Goal: Task Accomplishment & Management: Complete application form

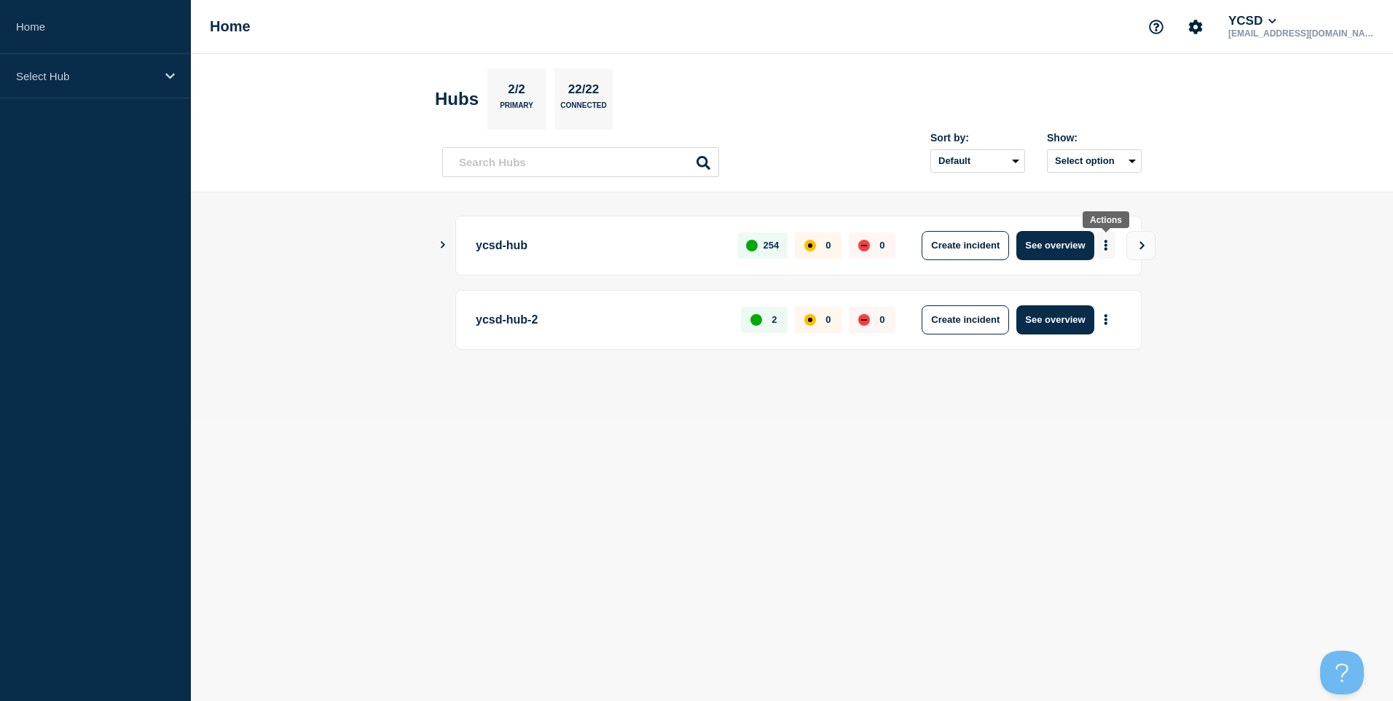
click at [1111, 244] on button "More actions" at bounding box center [1106, 245] width 19 height 27
click at [1112, 286] on button "Create maintenance" at bounding box center [1101, 289] width 98 height 12
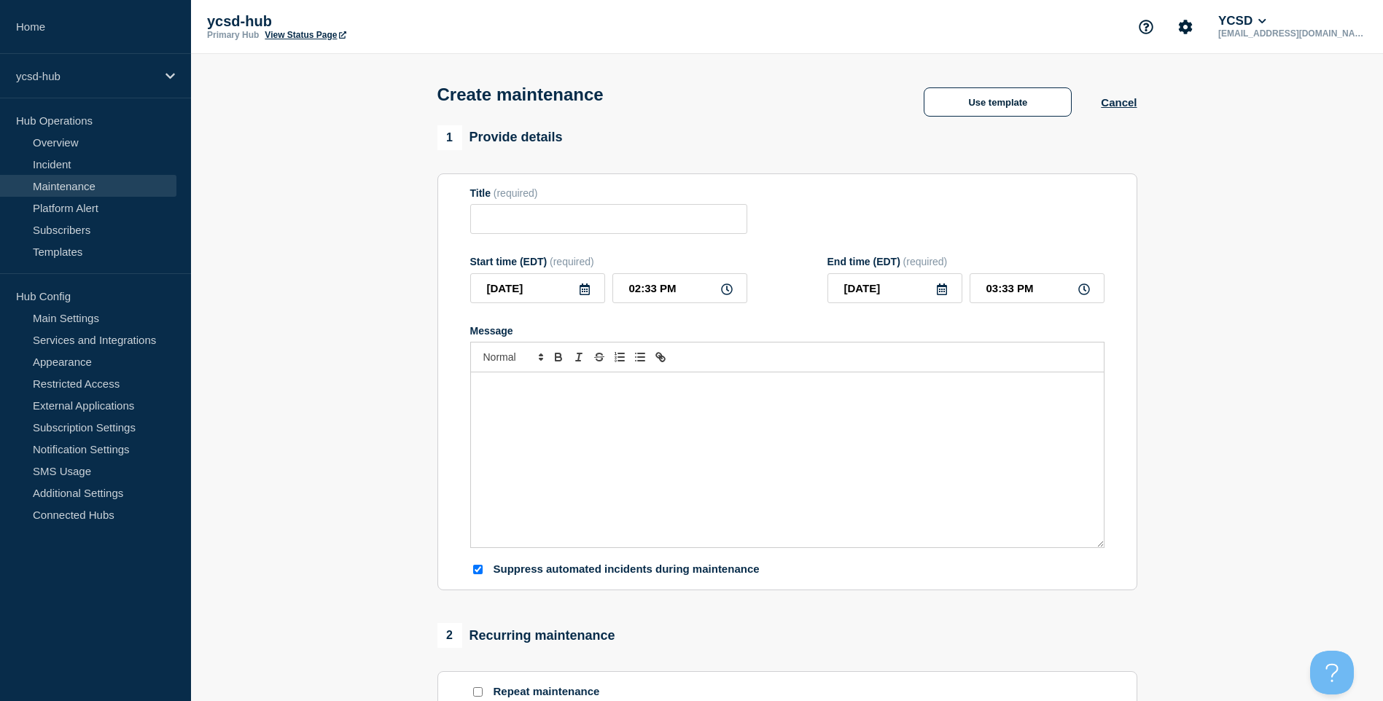
checkbox input "true"
click at [83, 75] on p "ycsd-hub" at bounding box center [86, 76] width 140 height 12
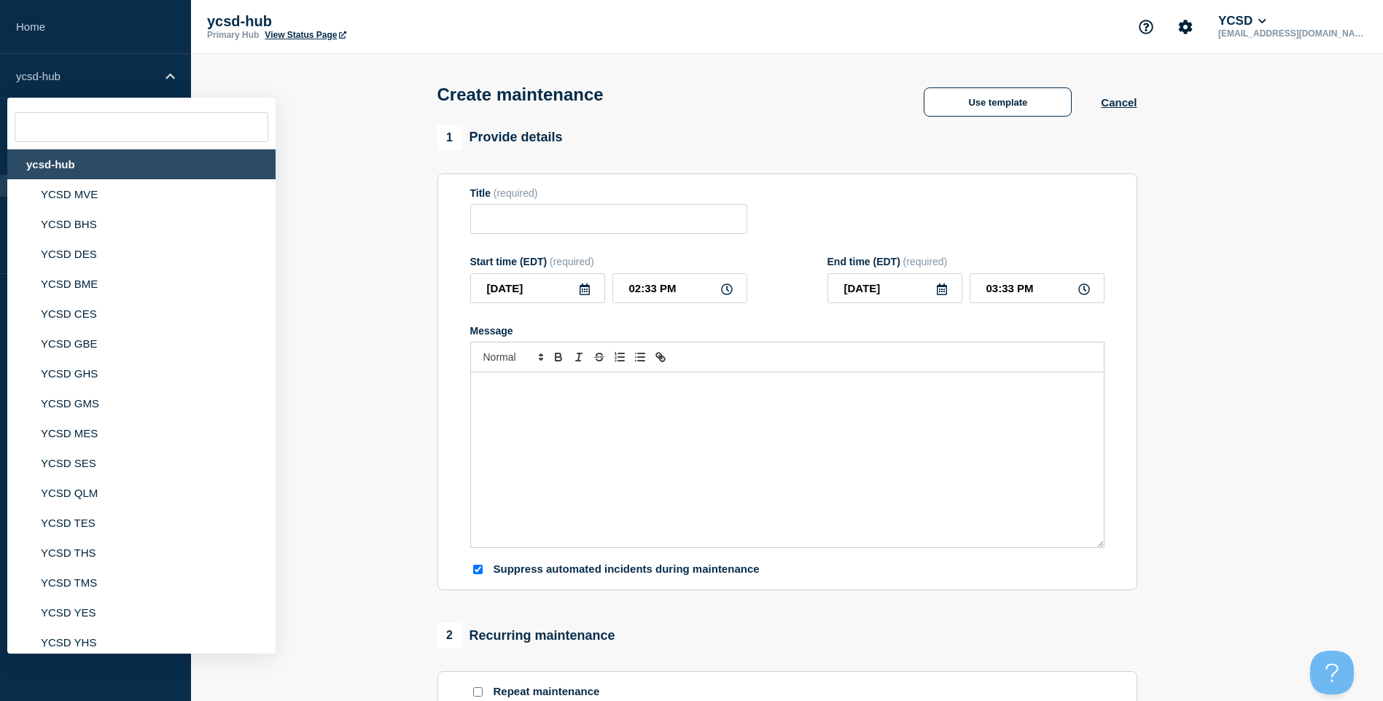
click at [322, 163] on section "1 Provide details Title (required) Start time (EDT) (required) [DATE] 02:33 PM …" at bounding box center [787, 631] width 1192 height 1012
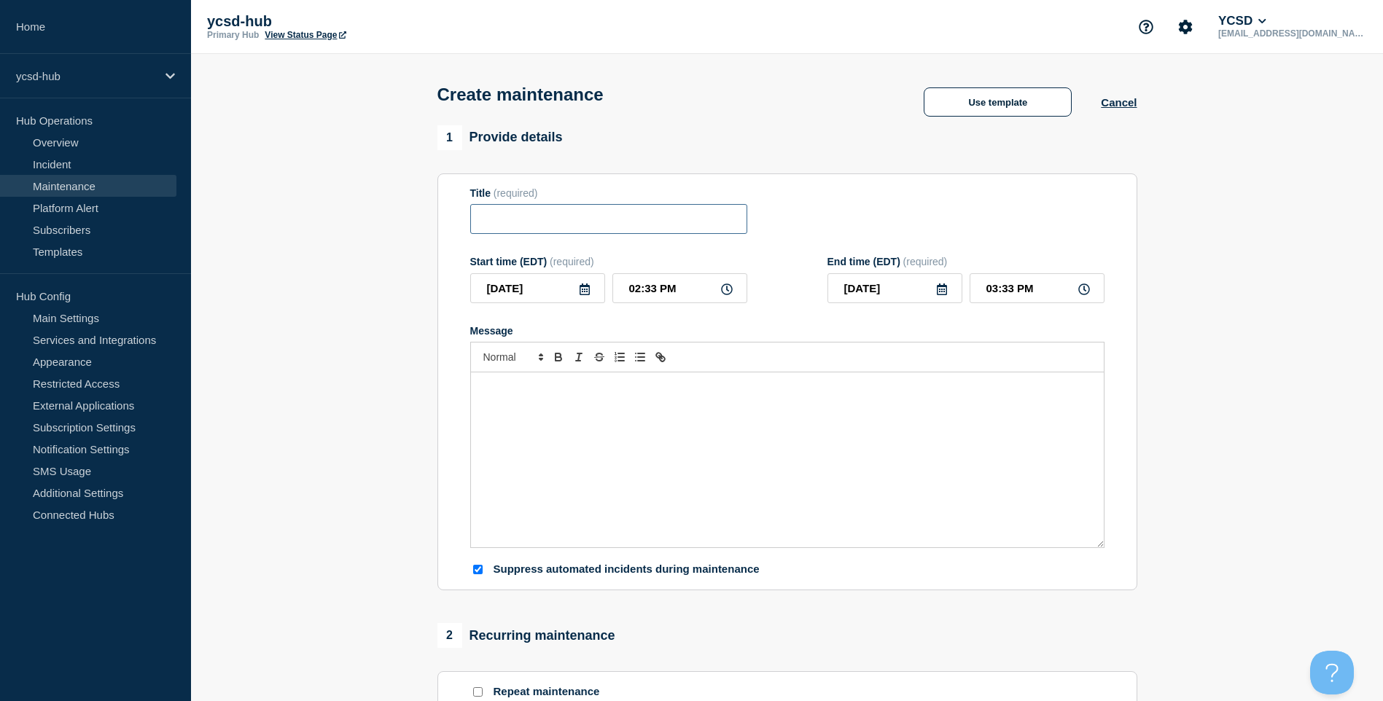
click at [624, 211] on input "Title" at bounding box center [608, 219] width 277 height 30
type input "Munis Upgrades"
click at [696, 424] on div "Message" at bounding box center [787, 459] width 633 height 175
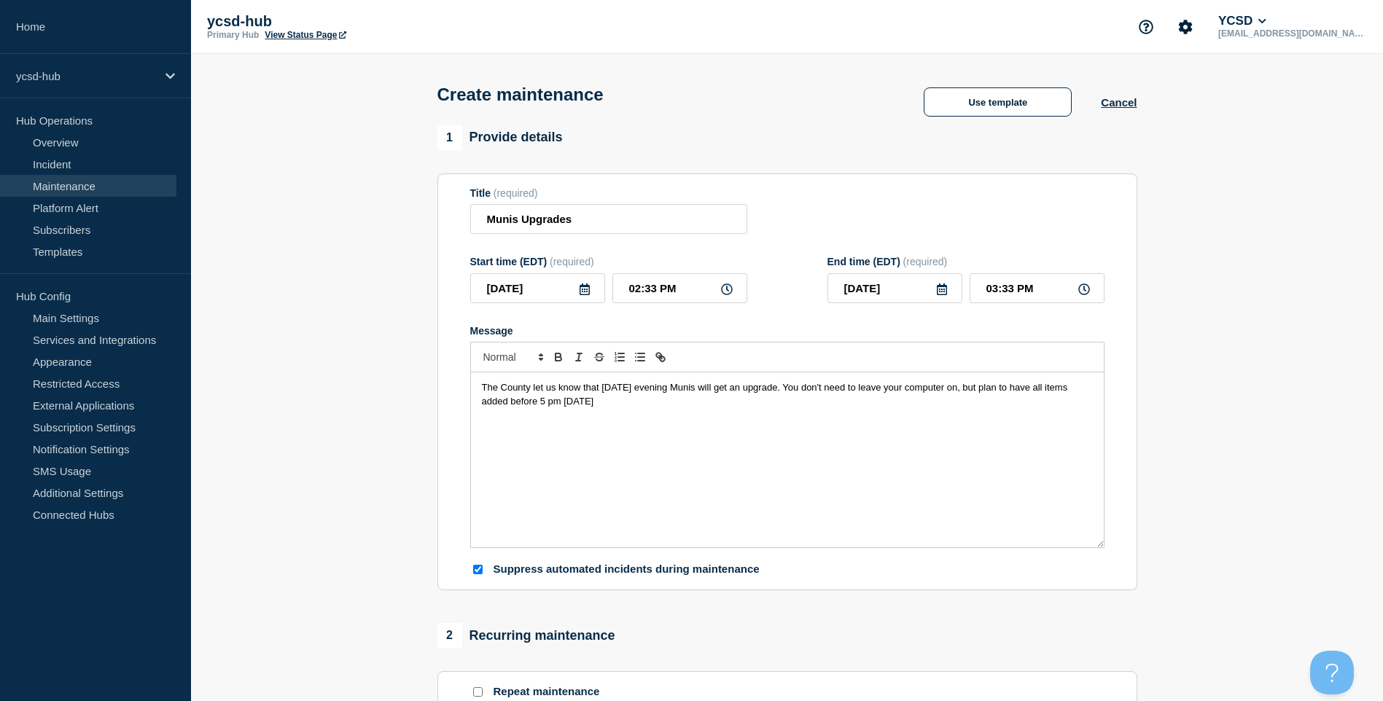
drag, startPoint x: 606, startPoint y: 310, endPoint x: 591, endPoint y: 302, distance: 17.3
click at [591, 302] on form "Title (required) Munis Upgrades Start time (EDT) (required) [DATE] 02:33 PM End…" at bounding box center [787, 382] width 634 height 390
click at [582, 292] on icon at bounding box center [585, 290] width 12 height 12
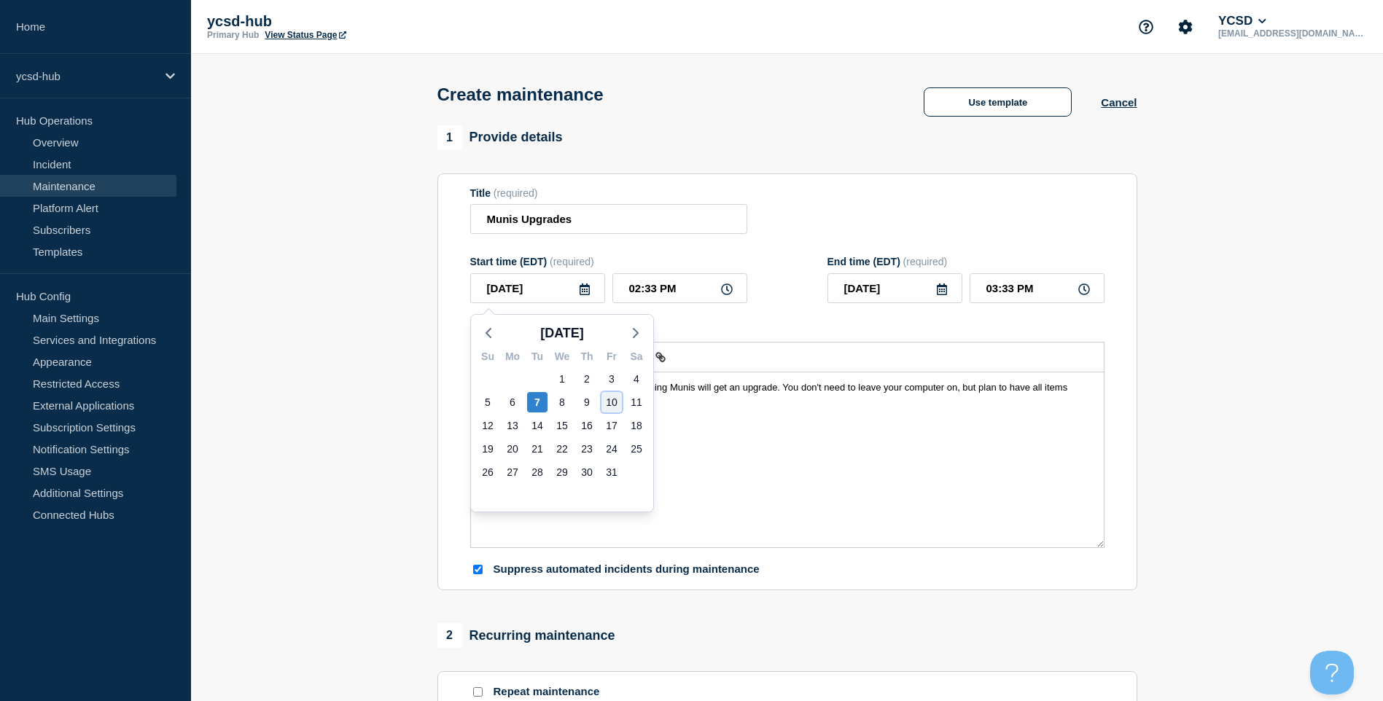
click at [609, 405] on div "10" at bounding box center [611, 402] width 20 height 20
type input "[DATE]"
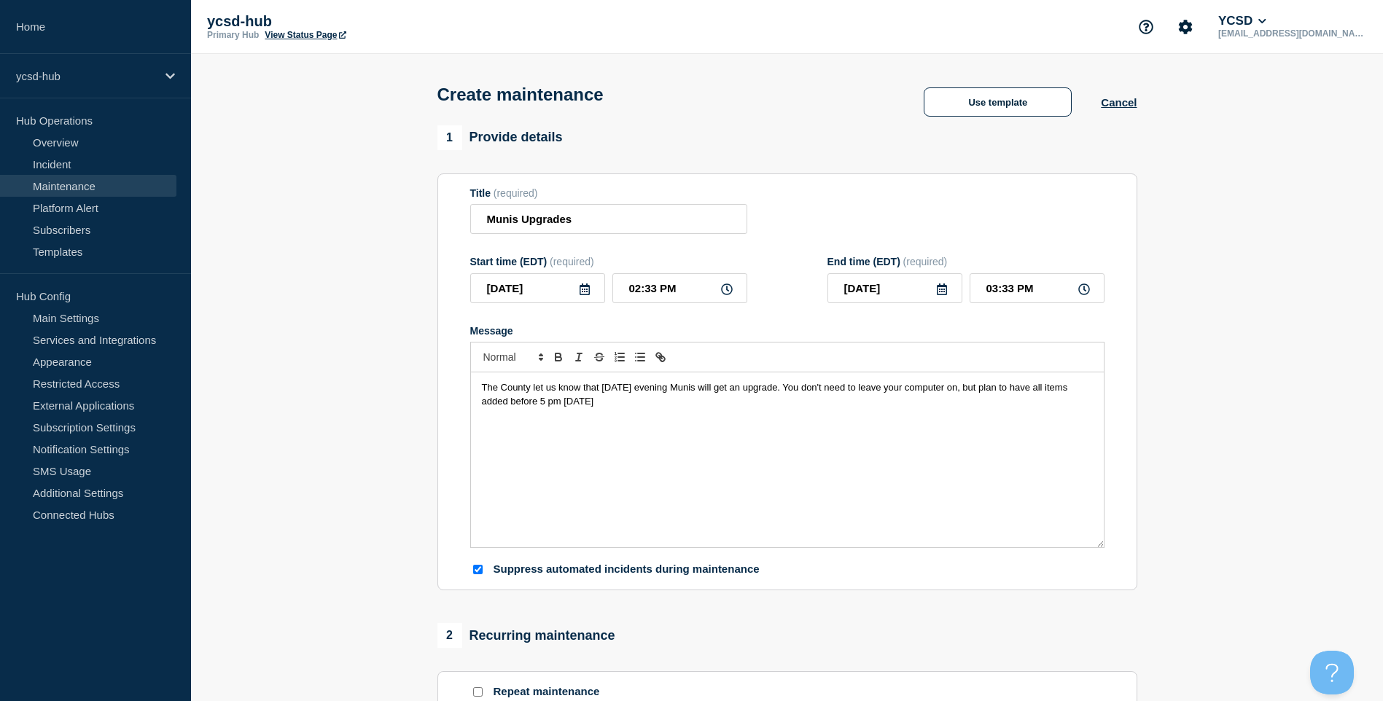
click at [727, 293] on icon at bounding box center [727, 290] width 12 height 12
click at [671, 292] on input "02:33 PM" at bounding box center [679, 288] width 135 height 30
drag, startPoint x: 657, startPoint y: 293, endPoint x: 623, endPoint y: 287, distance: 34.0
click at [623, 287] on input "02:33 PM" at bounding box center [679, 288] width 135 height 30
click at [727, 289] on icon at bounding box center [727, 290] width 12 height 12
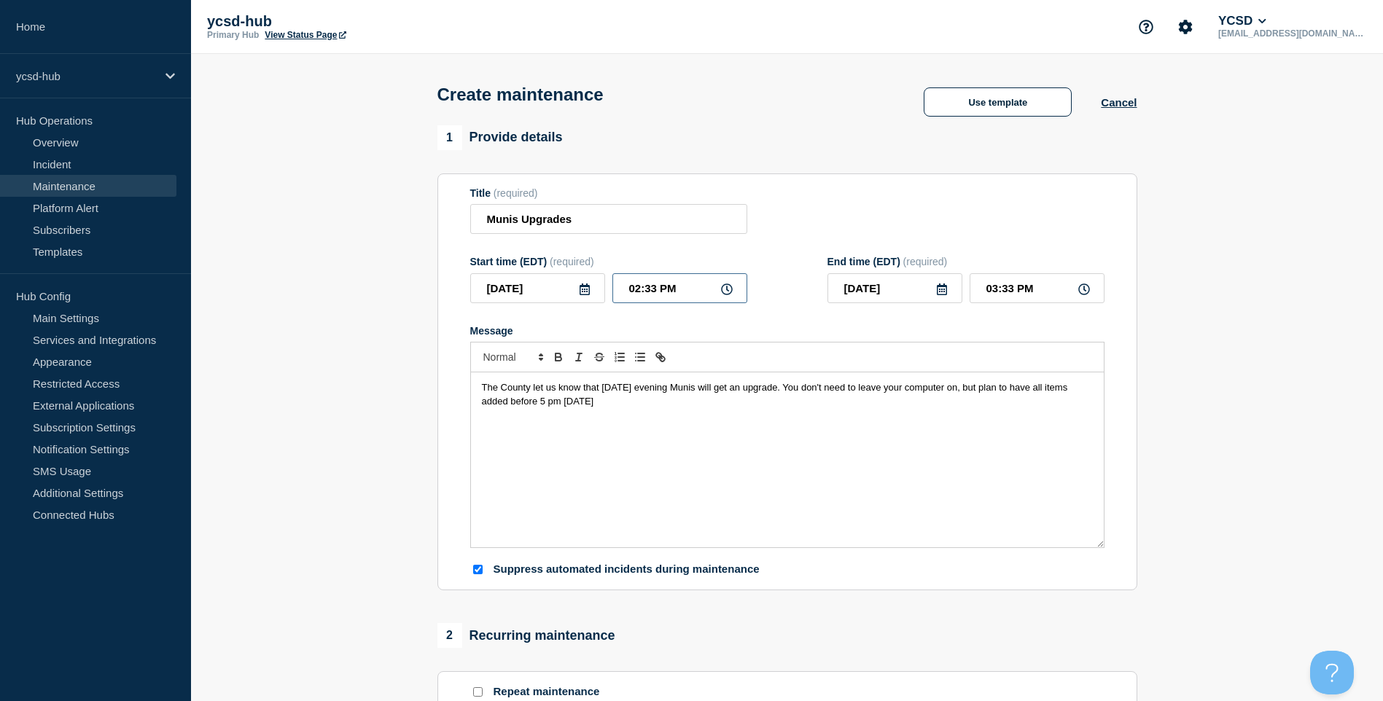
drag, startPoint x: 657, startPoint y: 294, endPoint x: 636, endPoint y: 293, distance: 20.5
click at [636, 293] on input "02:33 PM" at bounding box center [679, 288] width 135 height 30
type input "04:00 PM"
click at [1090, 297] on input "05:00 PM" at bounding box center [1036, 288] width 135 height 30
click at [914, 291] on input "[DATE]" at bounding box center [894, 288] width 135 height 30
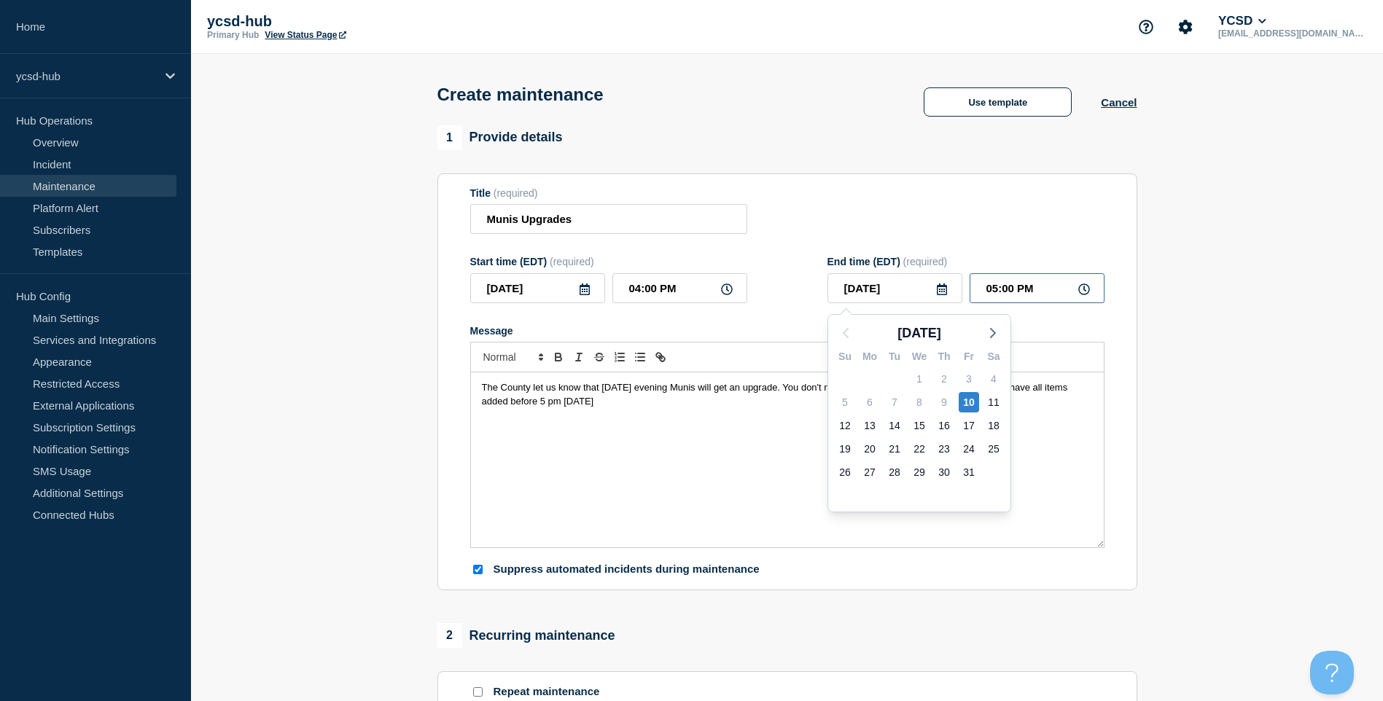
click at [992, 290] on input "05:00 PM" at bounding box center [1036, 288] width 135 height 30
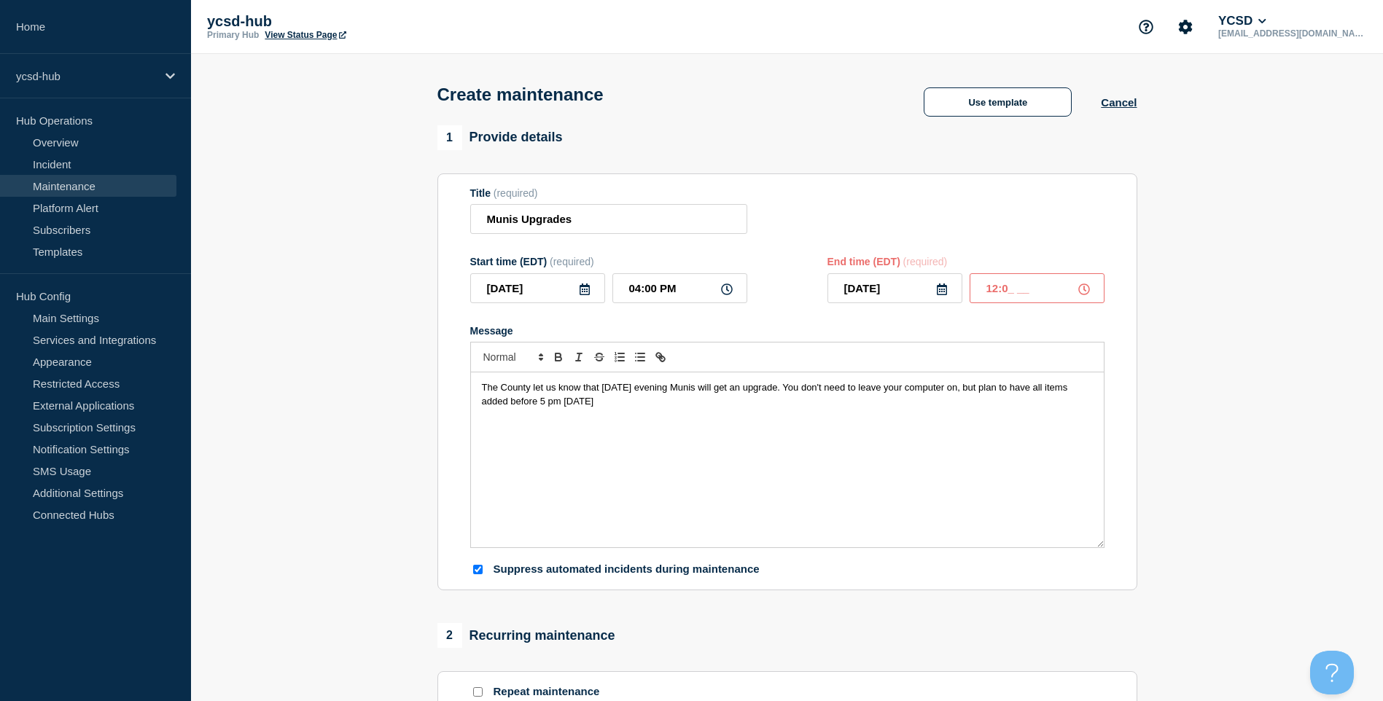
type input "12:00 __"
click at [974, 234] on div "Title (required) Munis Upgrades" at bounding box center [787, 210] width 634 height 47
click at [939, 294] on icon at bounding box center [942, 290] width 12 height 12
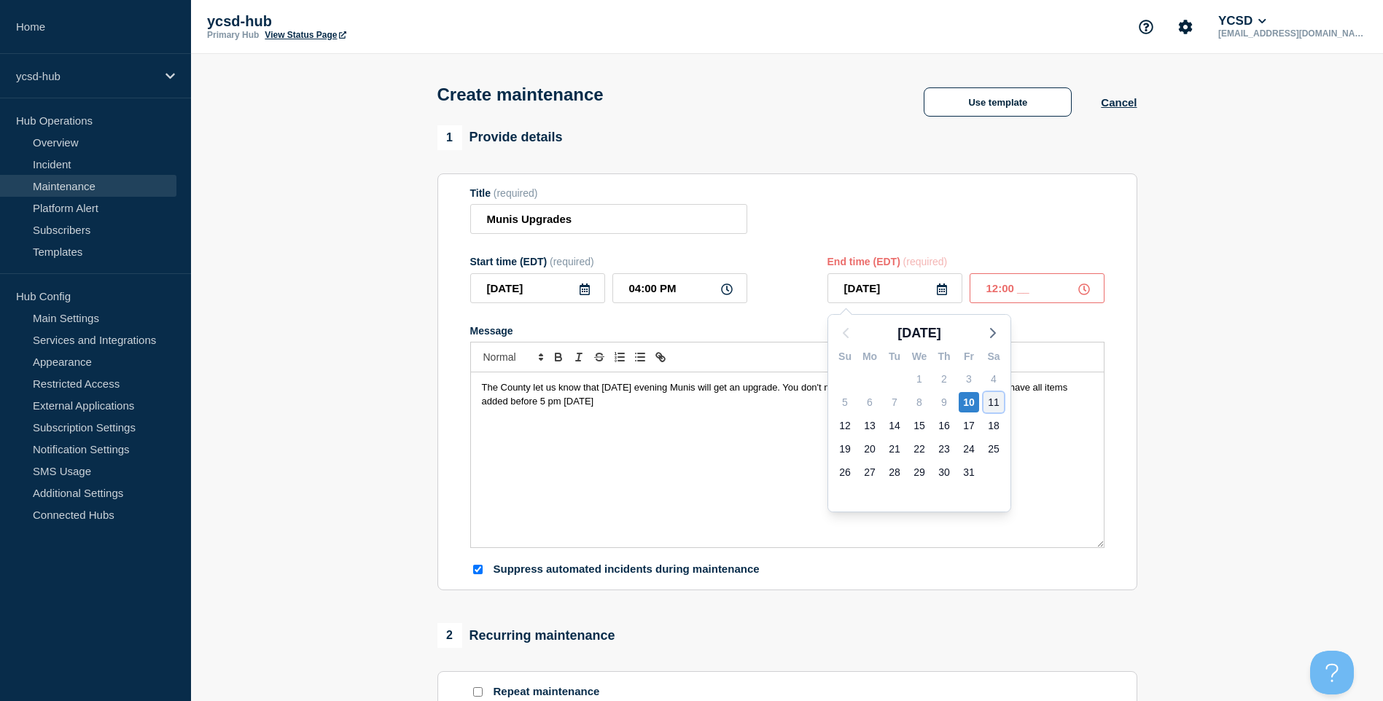
click at [990, 399] on div "11" at bounding box center [993, 402] width 20 height 20
type input "[DATE]"
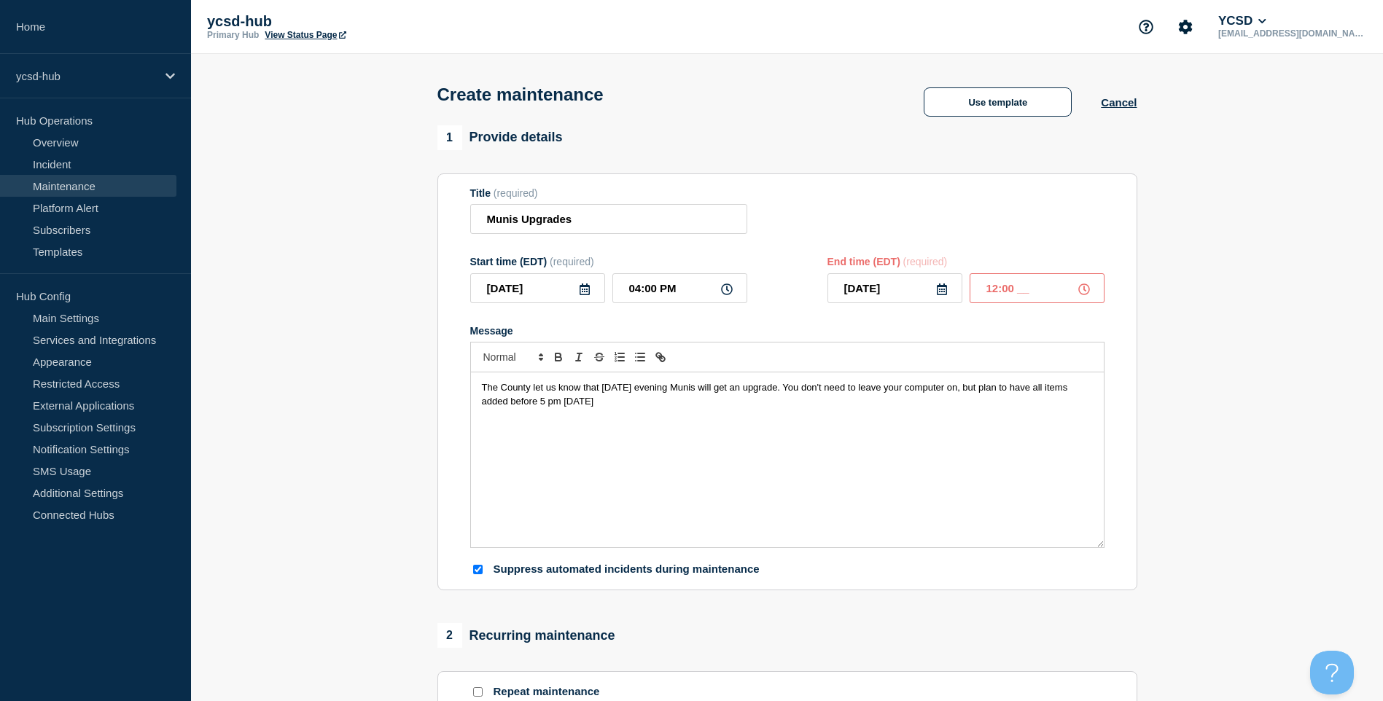
click at [1043, 235] on div "Title (required) Munis Upgrades" at bounding box center [787, 210] width 634 height 47
click at [1019, 297] on input "12:00 __" at bounding box center [1036, 288] width 135 height 30
type input "12:00 AM"
click at [646, 472] on div "The County let us know that [DATE] evening Munis will get an upgrade. You don't…" at bounding box center [787, 459] width 633 height 175
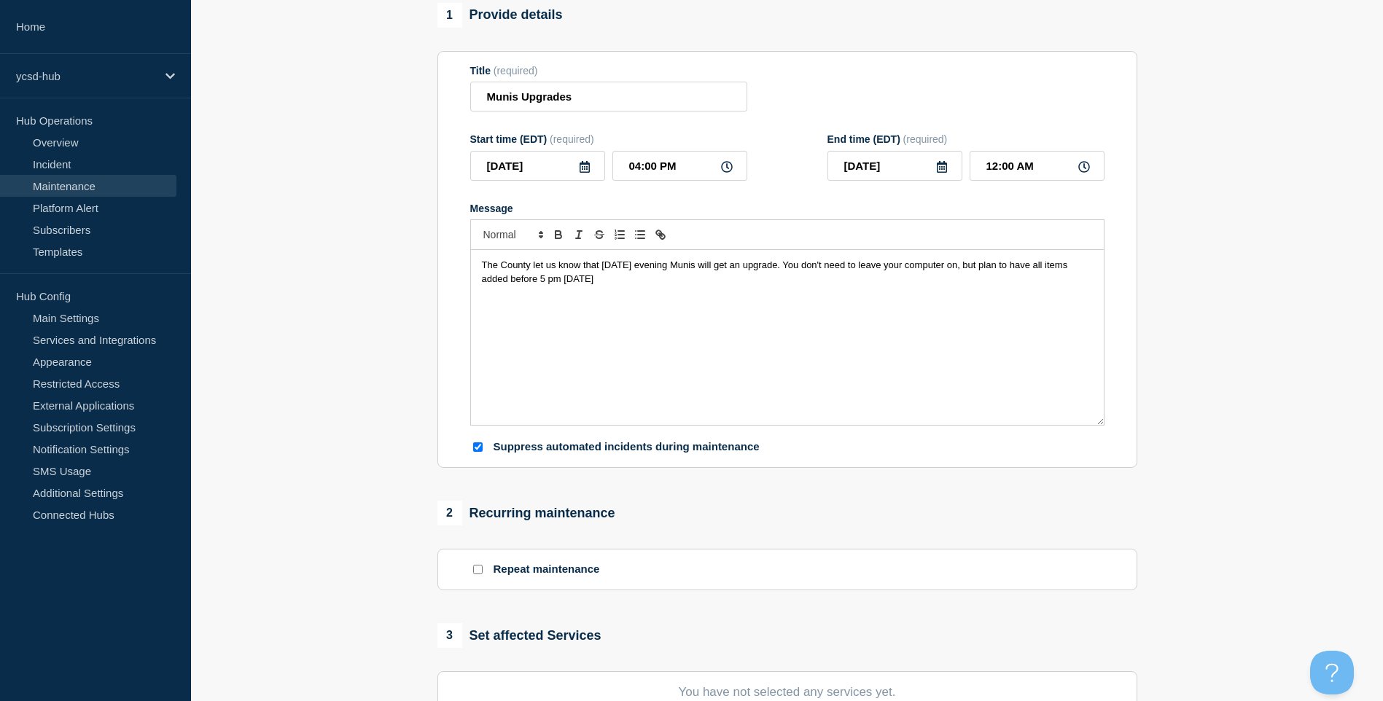
scroll to position [437, 0]
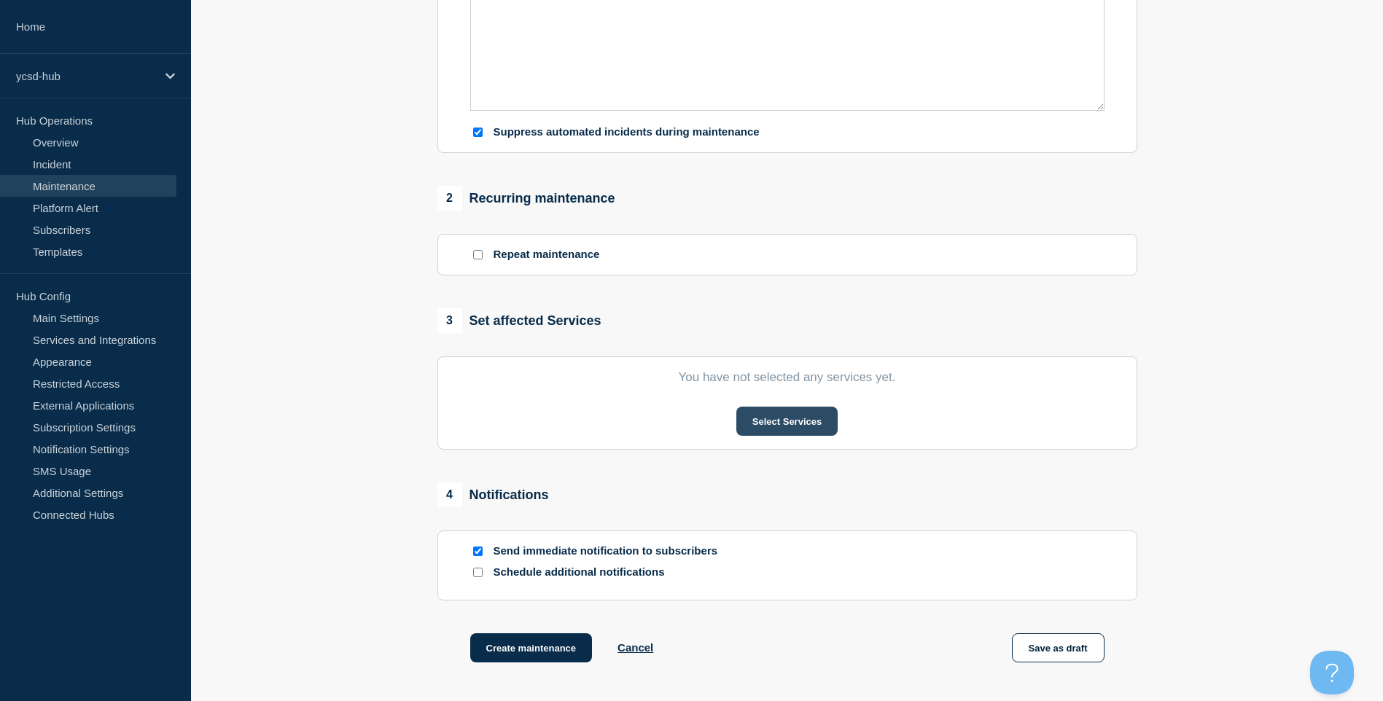
click at [789, 423] on button "Select Services" at bounding box center [786, 421] width 101 height 29
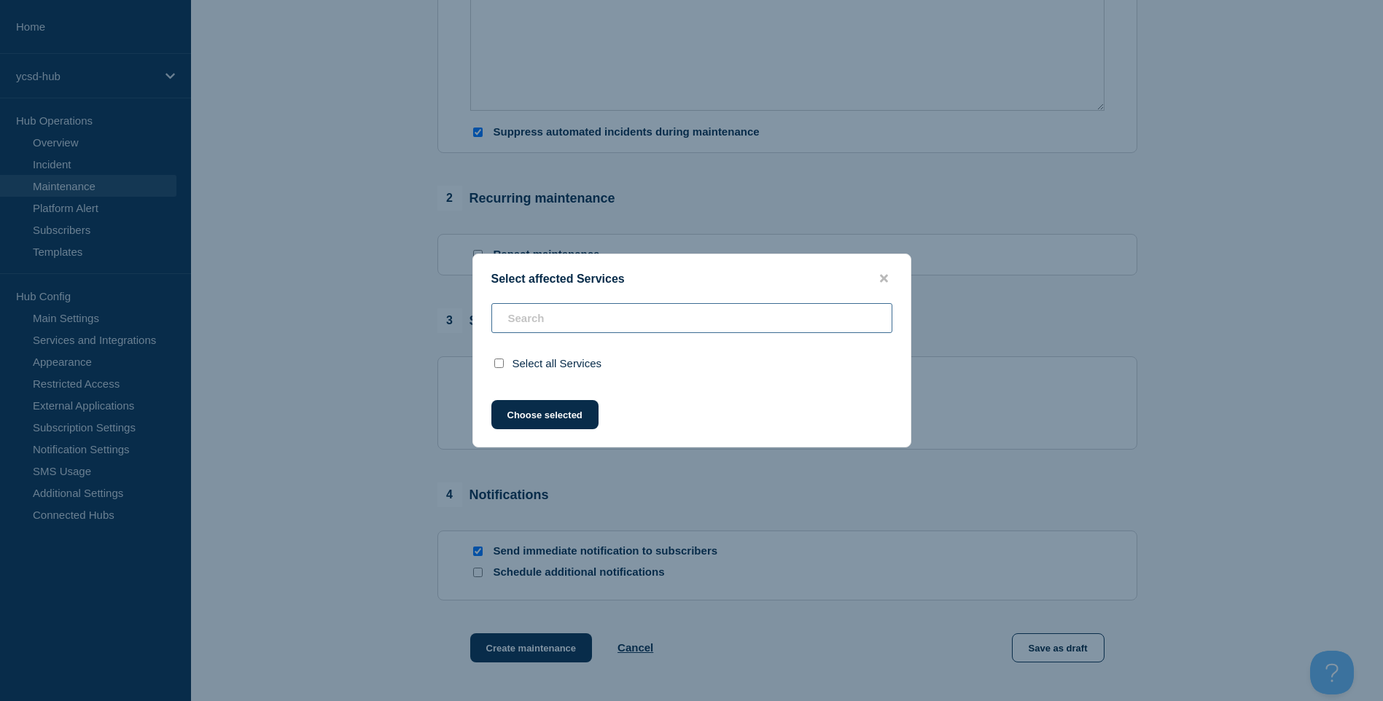
click at [601, 306] on div "Select all Services" at bounding box center [691, 342] width 437 height 79
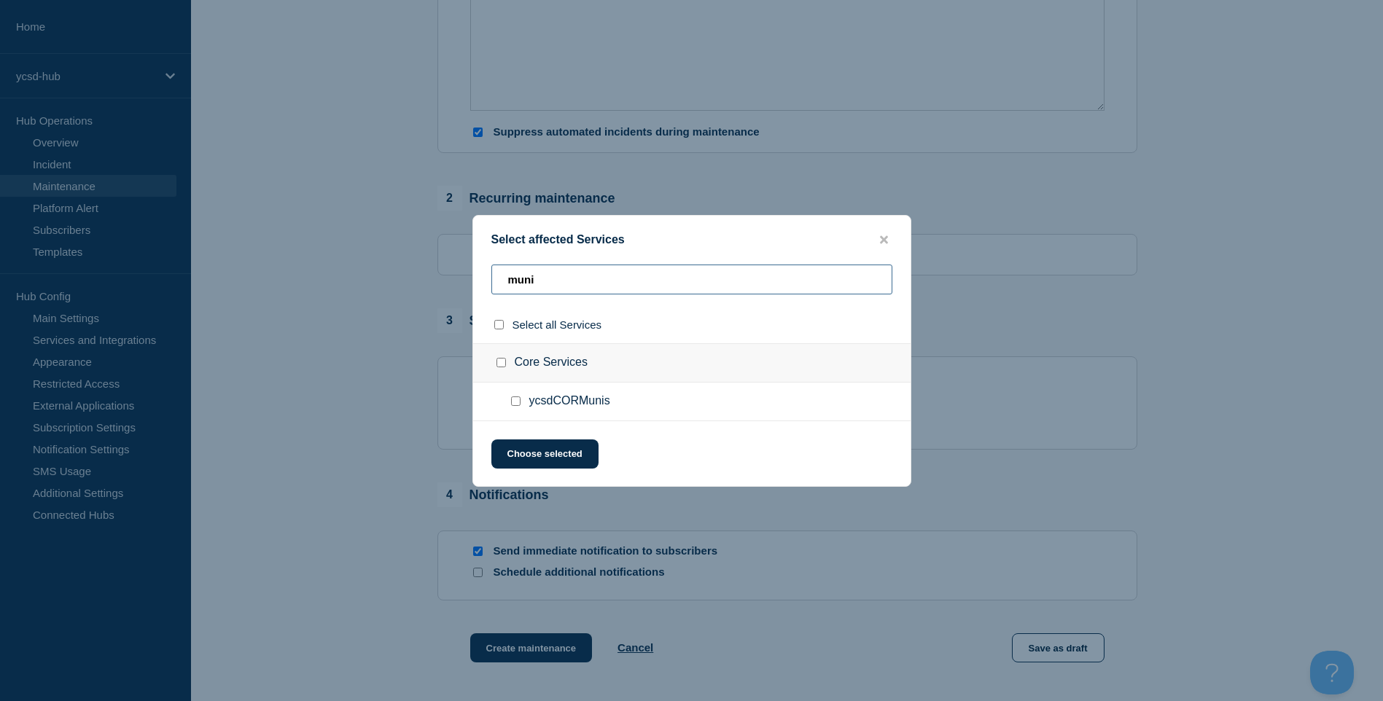
type input "muni"
click at [515, 401] on div at bounding box center [518, 401] width 21 height 15
drag, startPoint x: 515, startPoint y: 401, endPoint x: 522, endPoint y: 412, distance: 13.1
click at [522, 412] on ul "ycsdCORMunis" at bounding box center [691, 402] width 437 height 39
click at [519, 400] on input "ycsdCORMunis checkbox" at bounding box center [515, 400] width 9 height 9
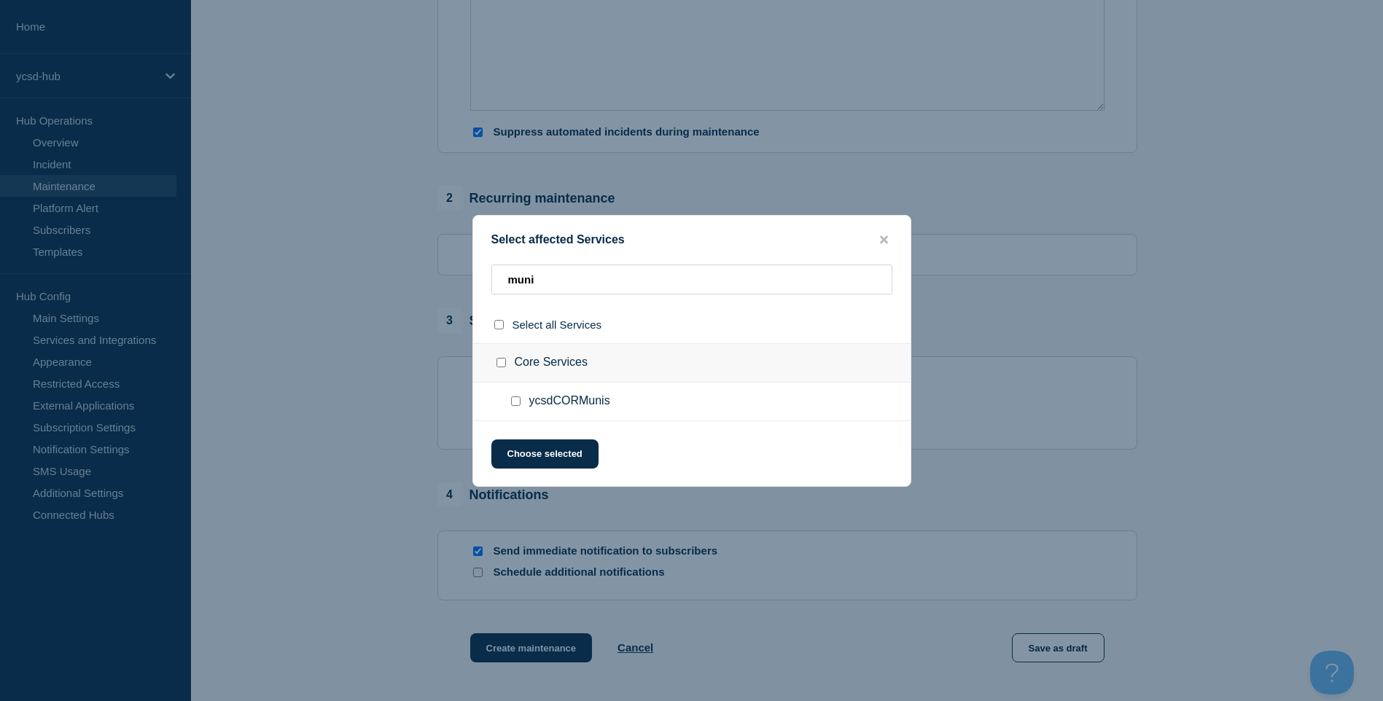
checkbox input "true"
click at [566, 461] on button "Choose selected" at bounding box center [544, 453] width 107 height 29
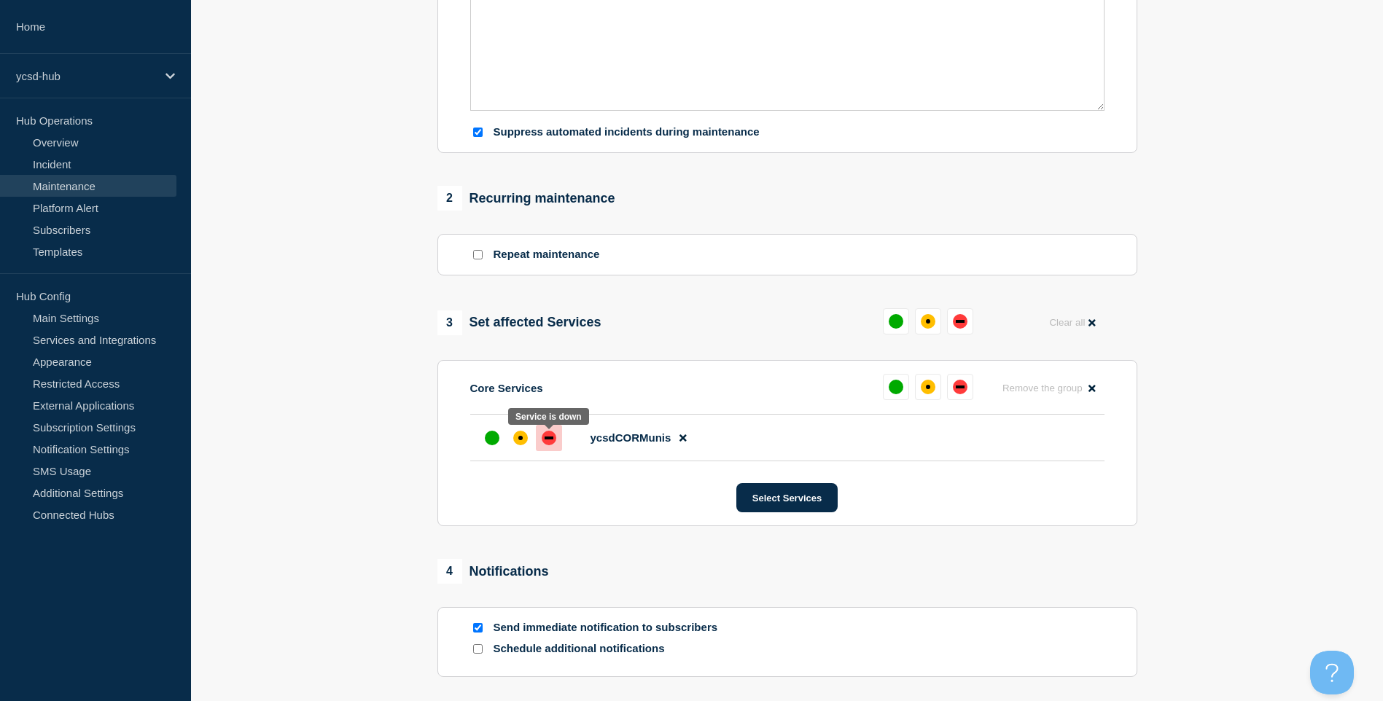
click at [551, 444] on div "down" at bounding box center [549, 438] width 15 height 15
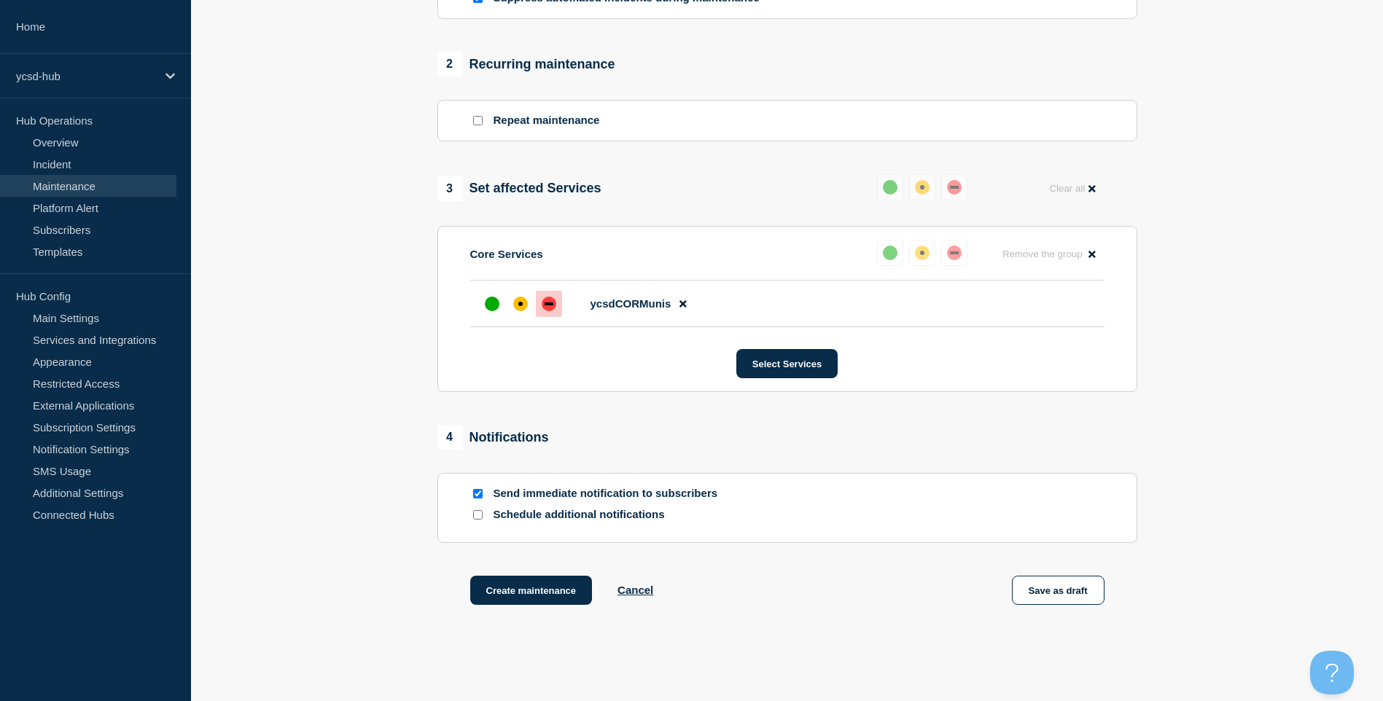
scroll to position [646, 0]
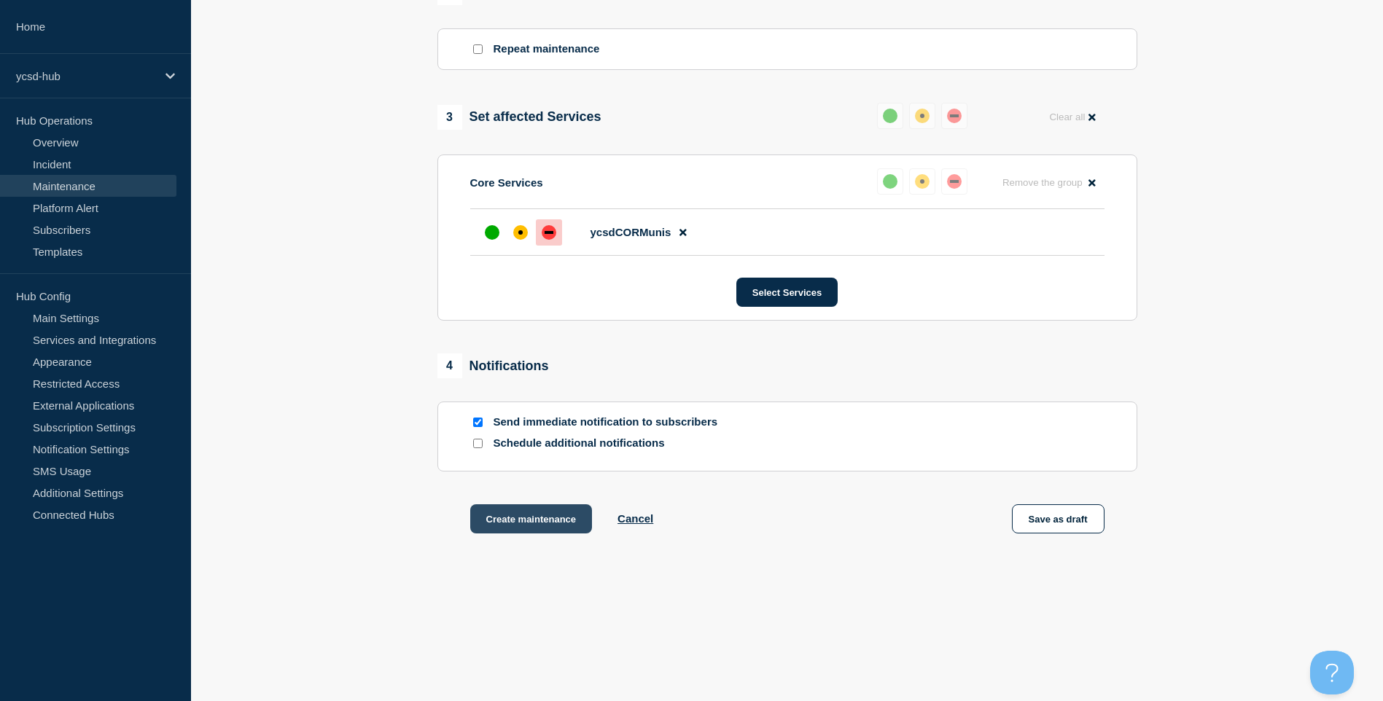
click at [542, 517] on button "Create maintenance" at bounding box center [531, 518] width 122 height 29
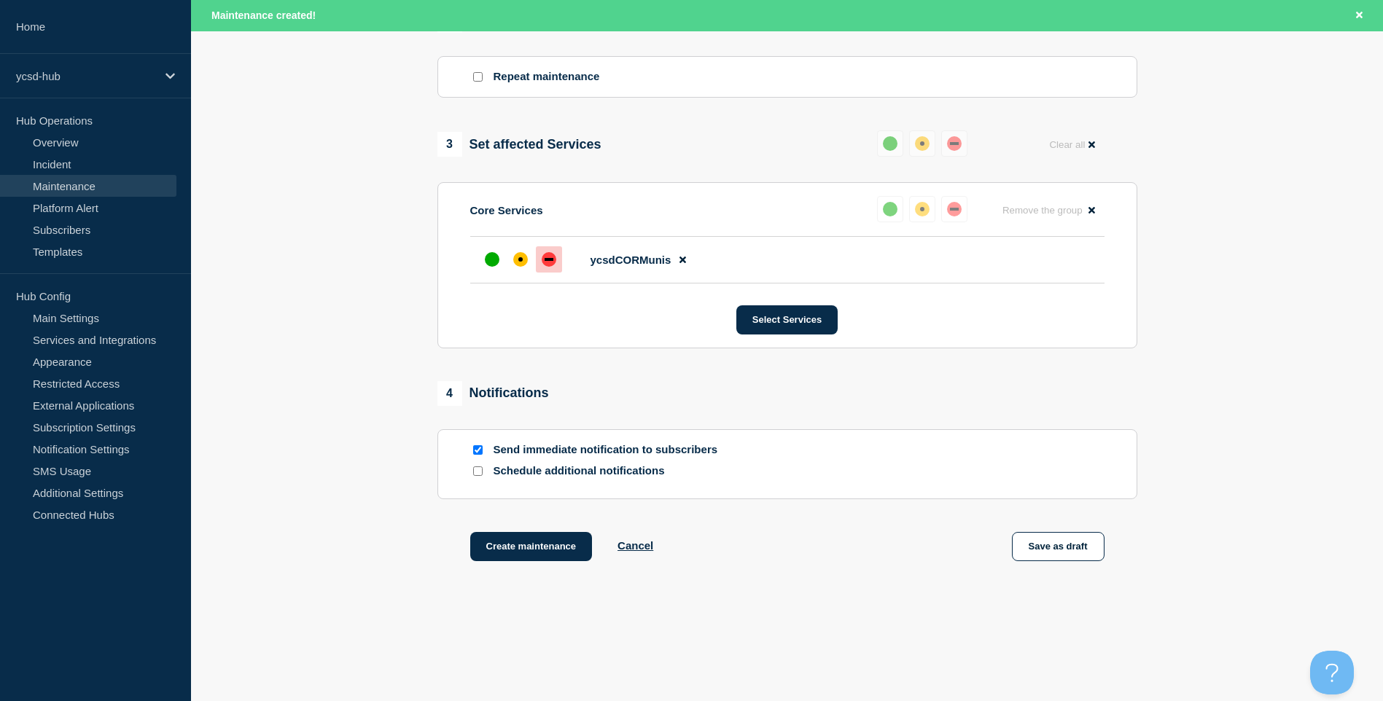
scroll to position [677, 0]
